Goal: Task Accomplishment & Management: Complete application form

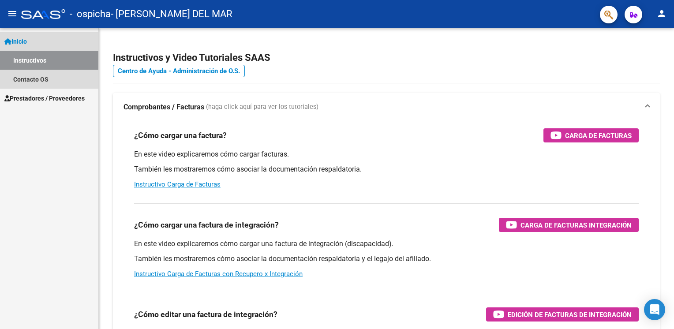
click at [34, 56] on link "Instructivos" at bounding box center [49, 60] width 98 height 19
click at [30, 84] on link "Contacto OS" at bounding box center [49, 79] width 98 height 19
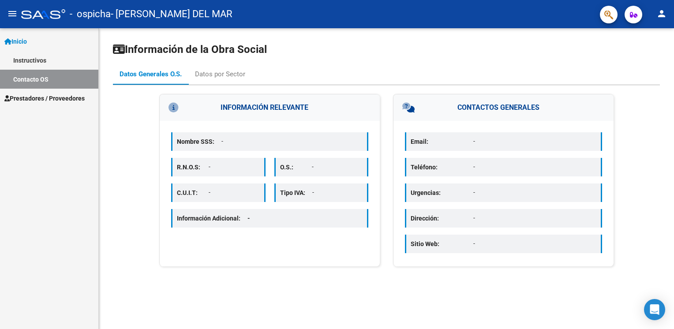
click at [34, 93] on span "Prestadores / Proveedores" at bounding box center [44, 98] width 80 height 10
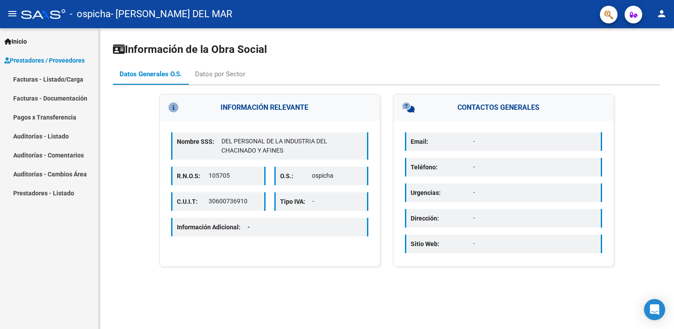
click at [34, 82] on link "Facturas - Listado/Carga" at bounding box center [49, 79] width 98 height 19
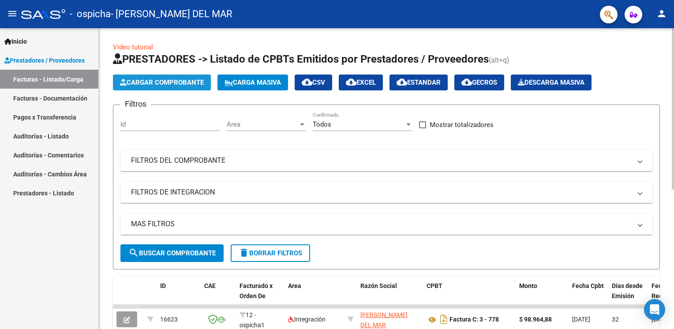
click at [180, 82] on span "Cargar Comprobante" at bounding box center [162, 82] width 84 height 8
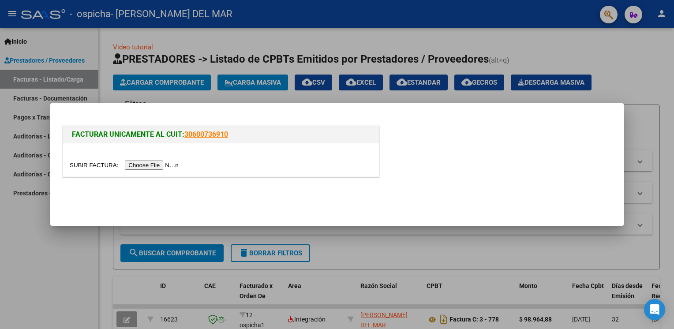
click at [142, 167] on input "file" at bounding box center [126, 165] width 112 height 9
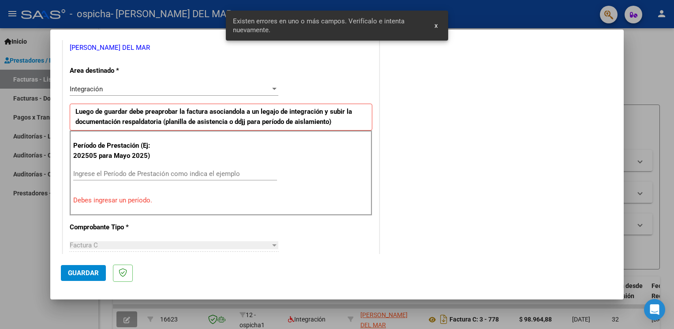
scroll to position [199, 0]
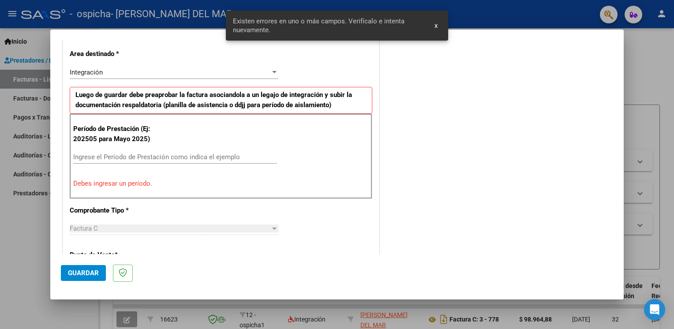
click at [106, 74] on div "Integración" at bounding box center [170, 72] width 201 height 8
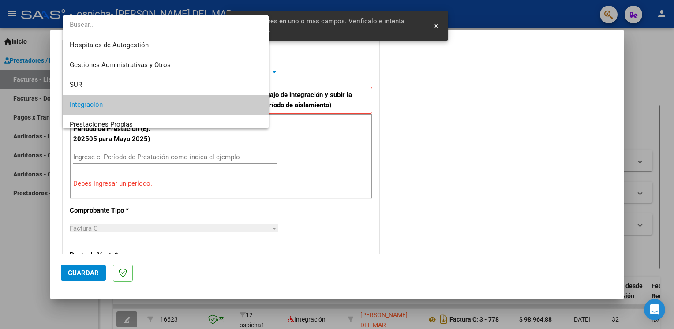
scroll to position [33, 0]
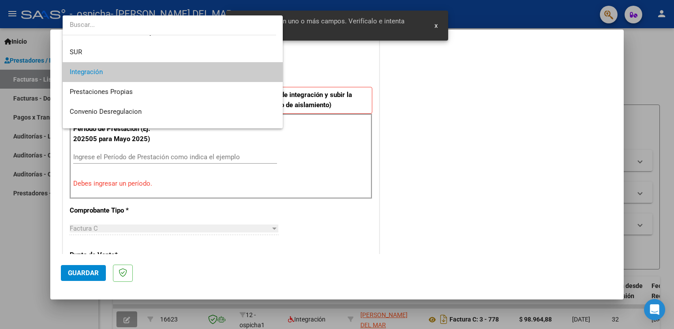
click at [106, 74] on span "Integración" at bounding box center [173, 72] width 206 height 20
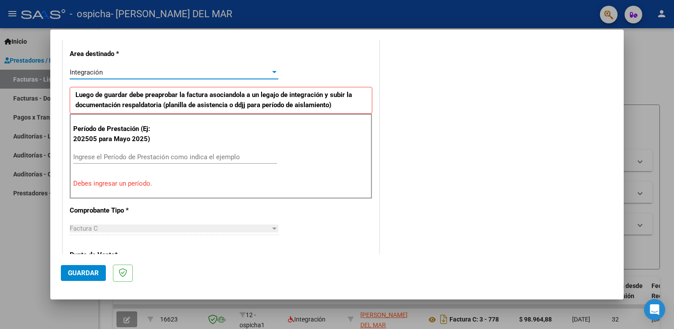
click at [96, 155] on input "Ingrese el Período de Prestación como indica el ejemplo" at bounding box center [175, 157] width 204 height 8
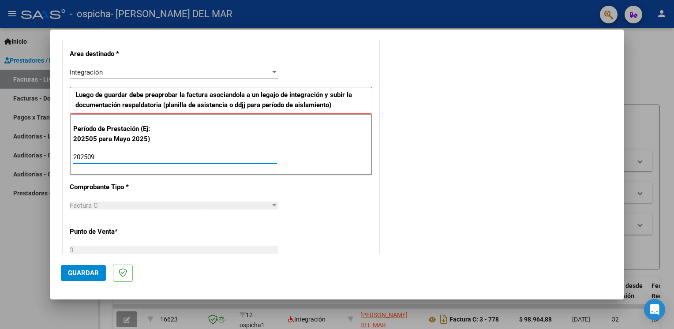
type input "202509"
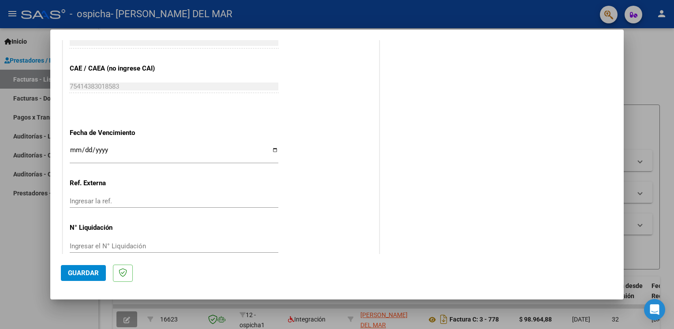
scroll to position [561, 0]
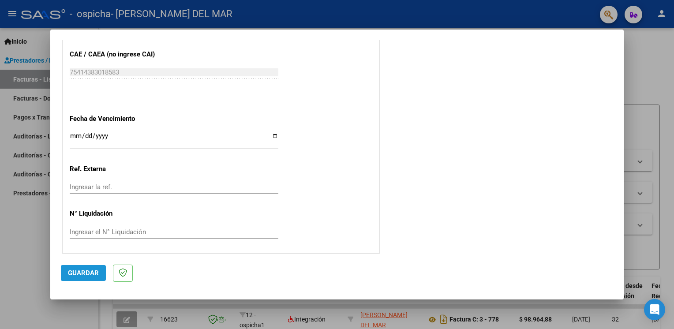
click at [80, 276] on span "Guardar" at bounding box center [83, 273] width 31 height 8
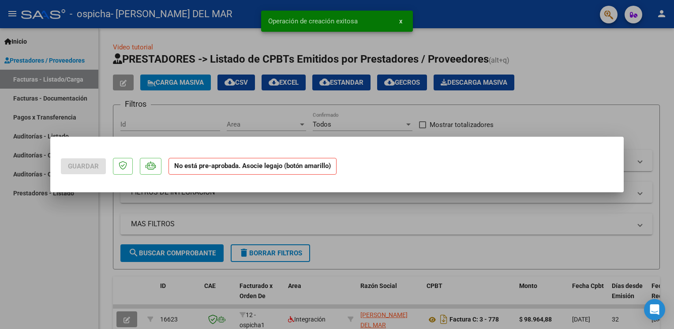
scroll to position [0, 0]
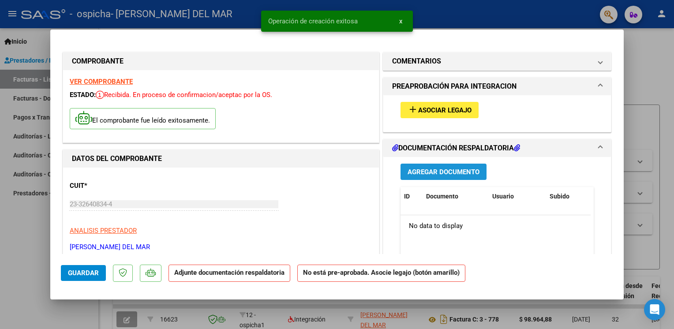
click at [433, 173] on span "Agregar Documento" at bounding box center [443, 172] width 72 height 8
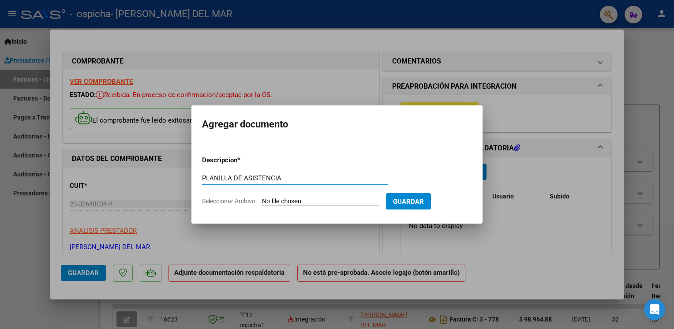
type input "PLANILLA DE ASISTENCIA"
click at [310, 201] on input "Seleccionar Archivo" at bounding box center [320, 202] width 117 height 8
type input "C:\fakepath\planilla [DATE] V.A.pdf"
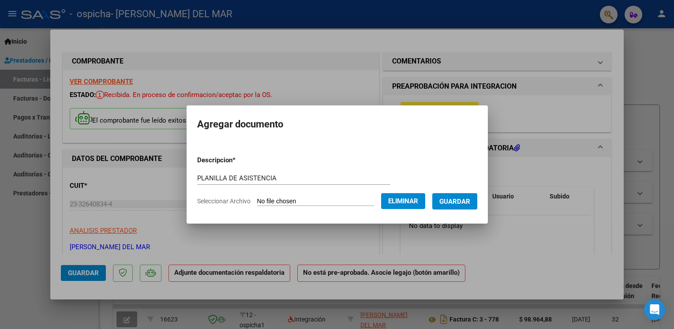
click at [469, 199] on span "Guardar" at bounding box center [454, 202] width 31 height 8
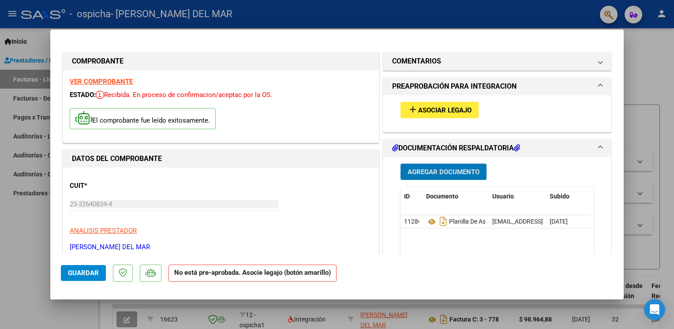
click at [201, 274] on strong "No está pre-aprobada. Asocie legajo (botón amarillo)" at bounding box center [252, 273] width 168 height 17
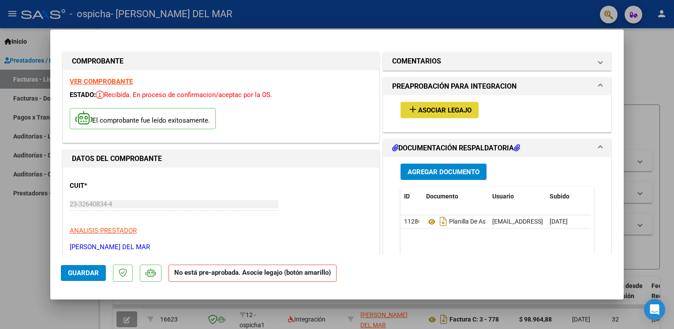
click at [422, 110] on span "Asociar Legajo" at bounding box center [444, 110] width 53 height 8
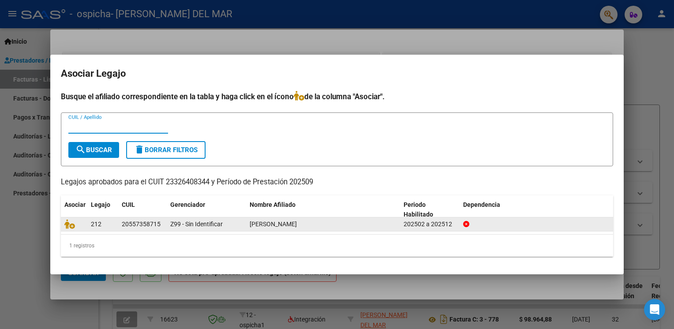
click at [254, 222] on span "[PERSON_NAME]" at bounding box center [273, 223] width 47 height 7
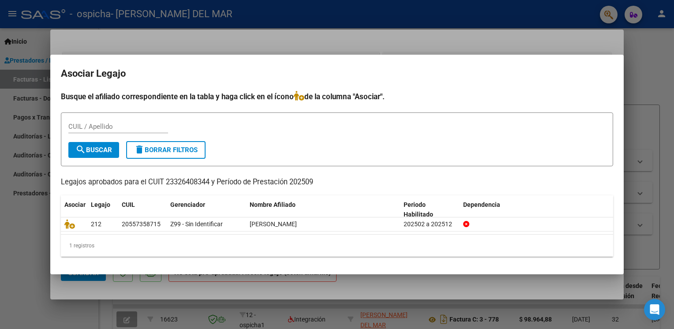
click at [78, 126] on input "CUIL / Apellido" at bounding box center [118, 127] width 100 height 8
type input "2"
type input "AGUERO"
click at [90, 152] on span "search Buscar" at bounding box center [93, 150] width 37 height 8
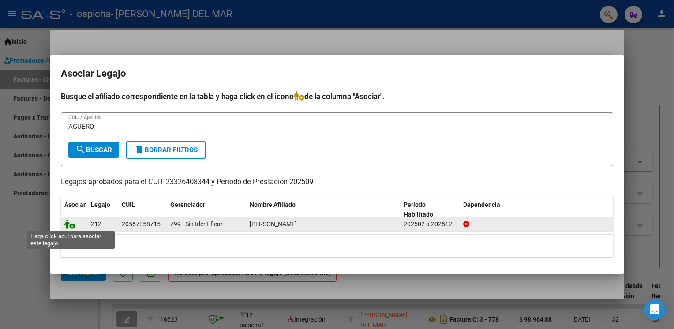
click at [69, 224] on icon at bounding box center [69, 224] width 11 height 10
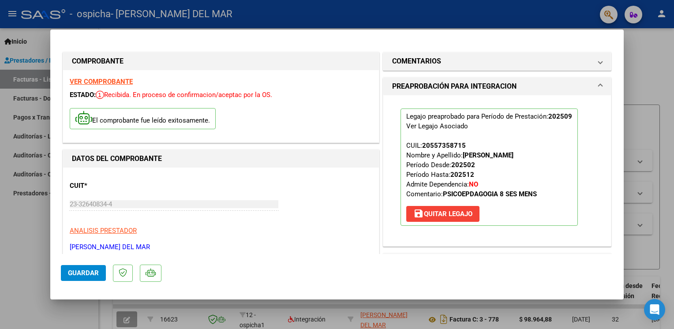
click at [83, 276] on span "Guardar" at bounding box center [83, 273] width 31 height 8
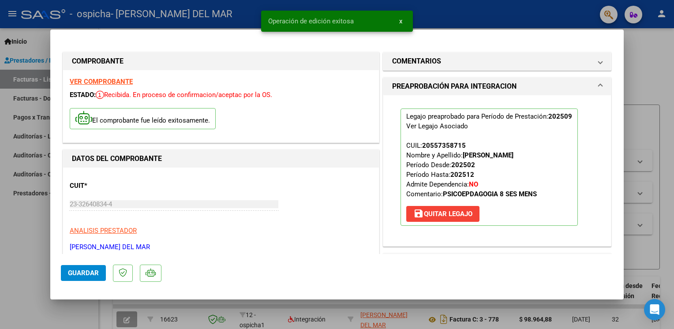
click at [18, 234] on div at bounding box center [337, 164] width 674 height 329
type input "$ 0,00"
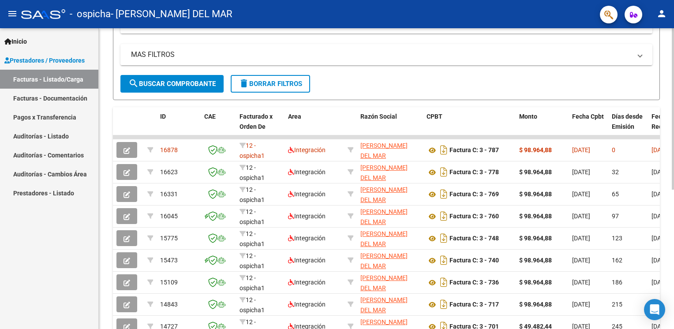
scroll to position [176, 0]
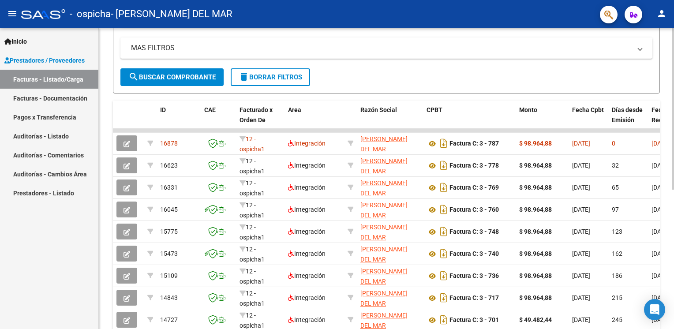
click at [673, 216] on html "menu - ospicha - [PERSON_NAME] DEL MAR person Inicio Instructivos Contacto OS P…" at bounding box center [337, 164] width 674 height 329
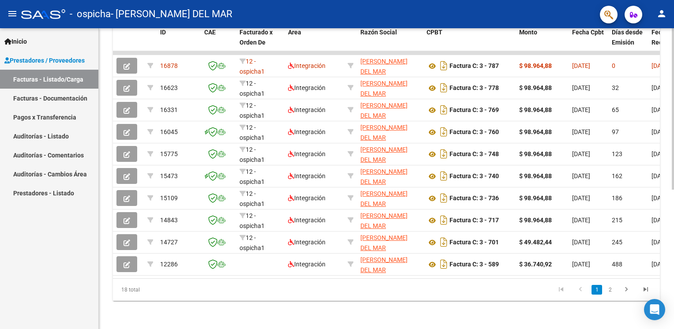
scroll to position [259, 0]
click at [673, 220] on html "menu - ospicha - [PERSON_NAME] DEL MAR person Inicio Instructivos Contacto OS P…" at bounding box center [337, 164] width 674 height 329
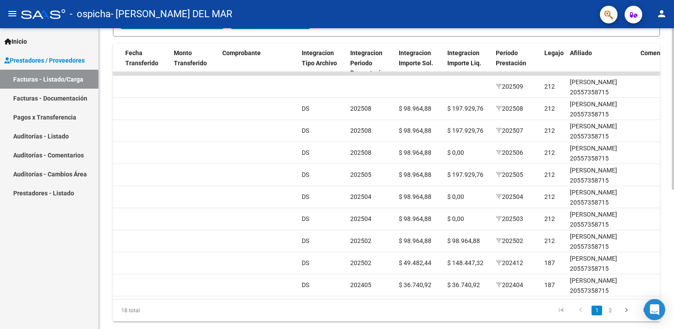
scroll to position [231, 0]
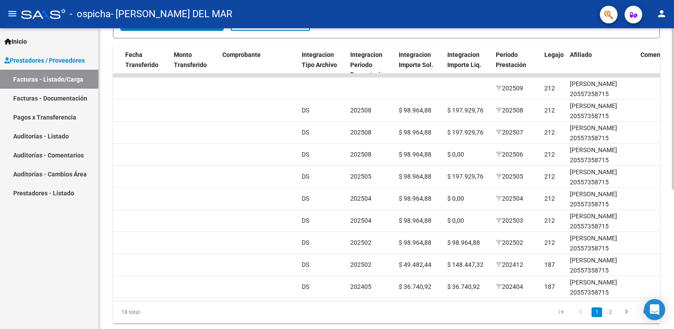
click at [669, 202] on div "Video tutorial PRESTADORES -> Listado de CPBTs Emitidos por Prestadores / Prove…" at bounding box center [387, 74] width 577 height 554
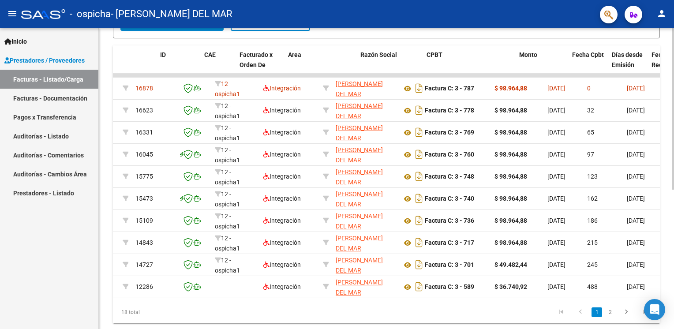
scroll to position [0, 0]
